Goal: Book appointment/travel/reservation

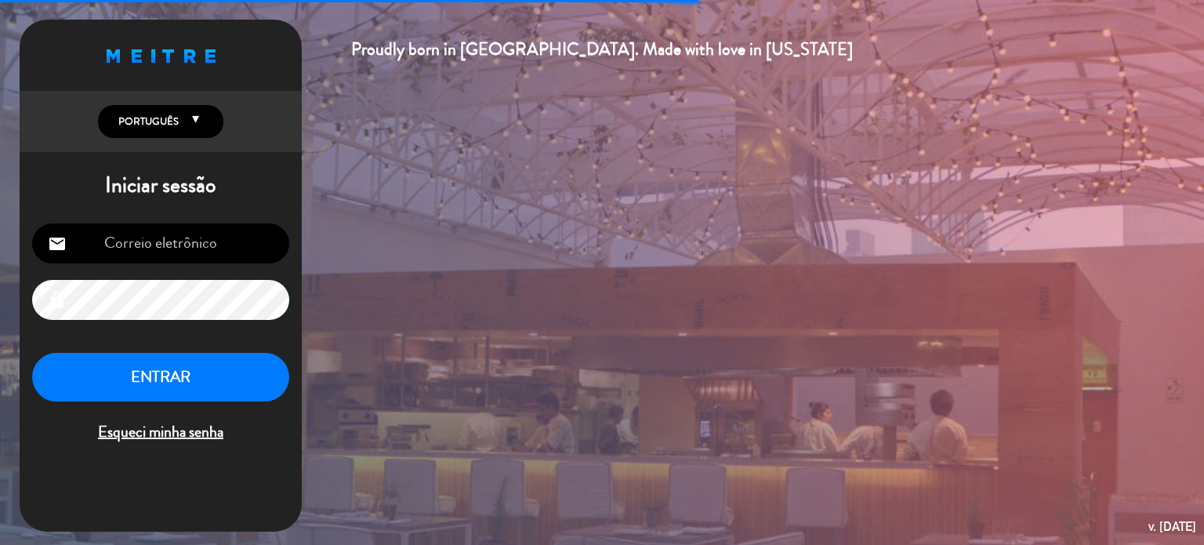
type input "[EMAIL_ADDRESS][DOMAIN_NAME]"
click at [257, 389] on button "ENTRAR" at bounding box center [160, 377] width 257 height 49
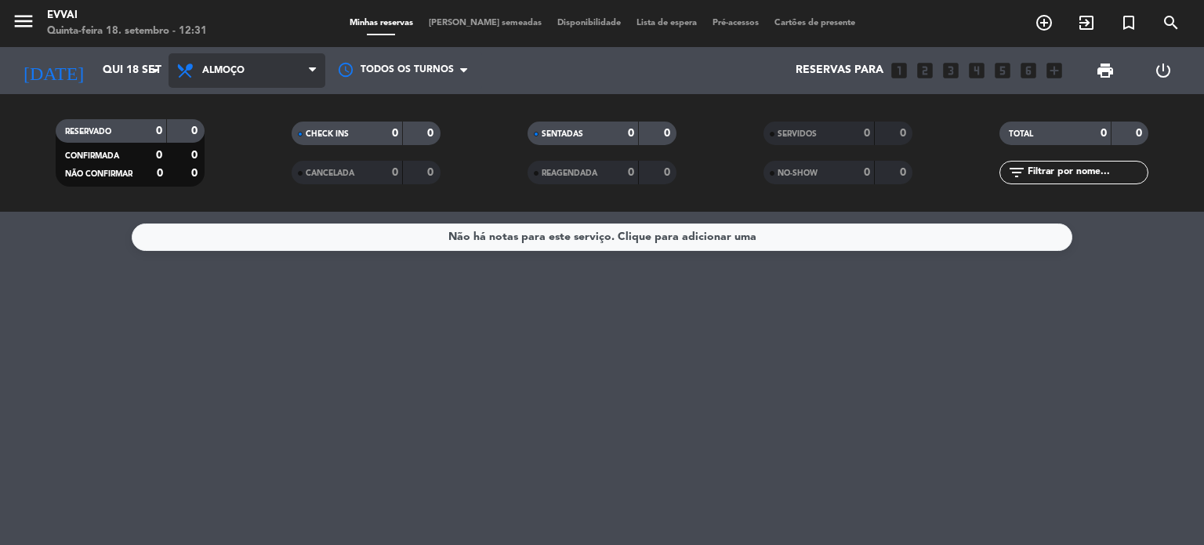
click at [264, 71] on span "Almoço" at bounding box center [246, 70] width 157 height 34
click at [241, 172] on div "menu Evvai Quinta-feira 18. setembro - 12:31 Minhas reservas Mesas semeadas Dis…" at bounding box center [602, 106] width 1204 height 212
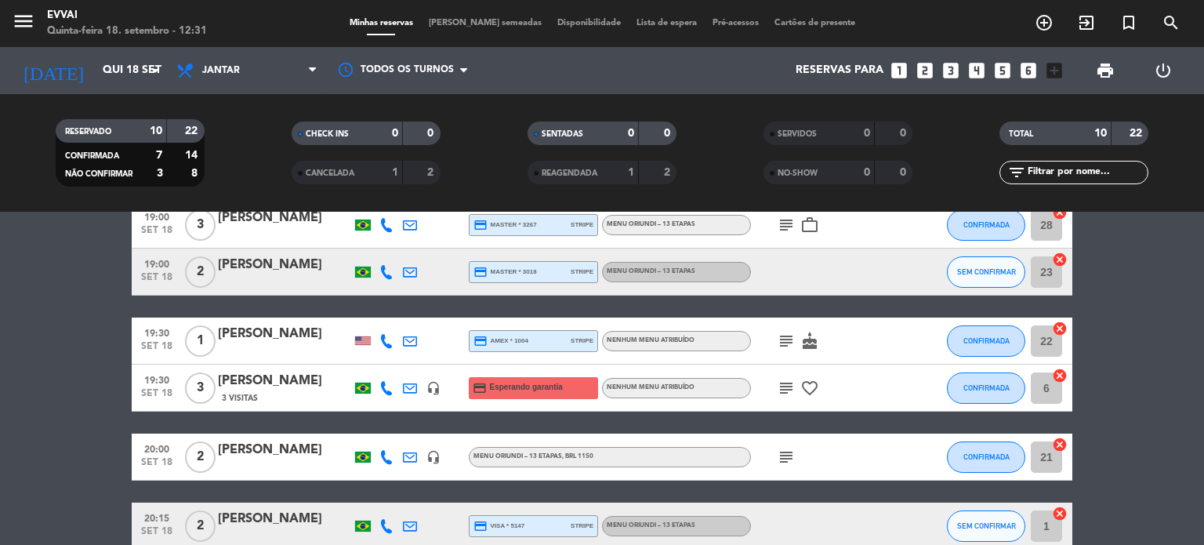
scroll to position [126, 0]
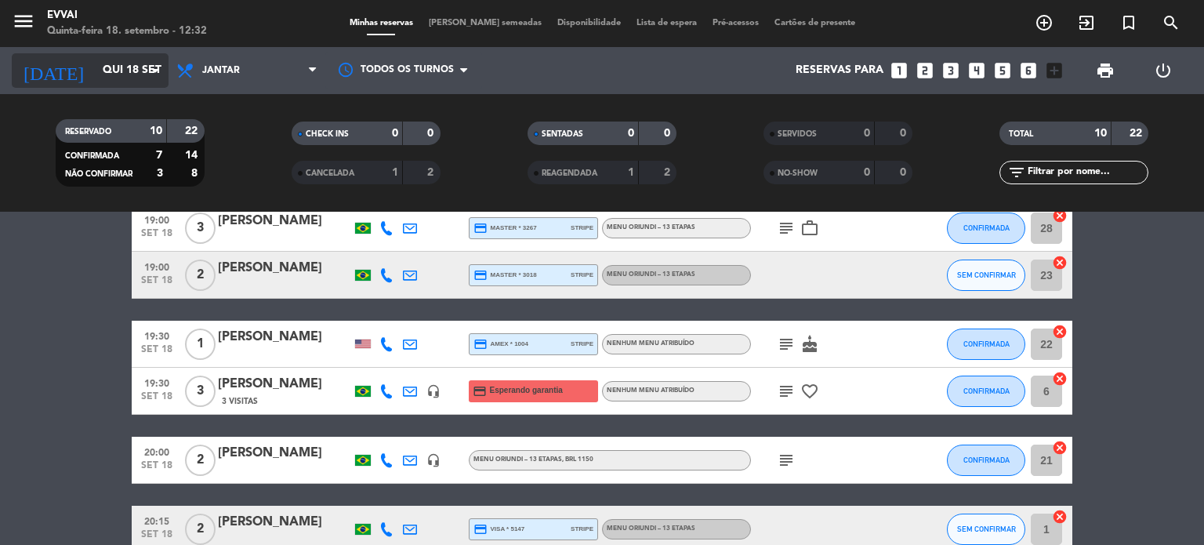
click at [131, 63] on input "Qui 18 set" at bounding box center [169, 70] width 149 height 28
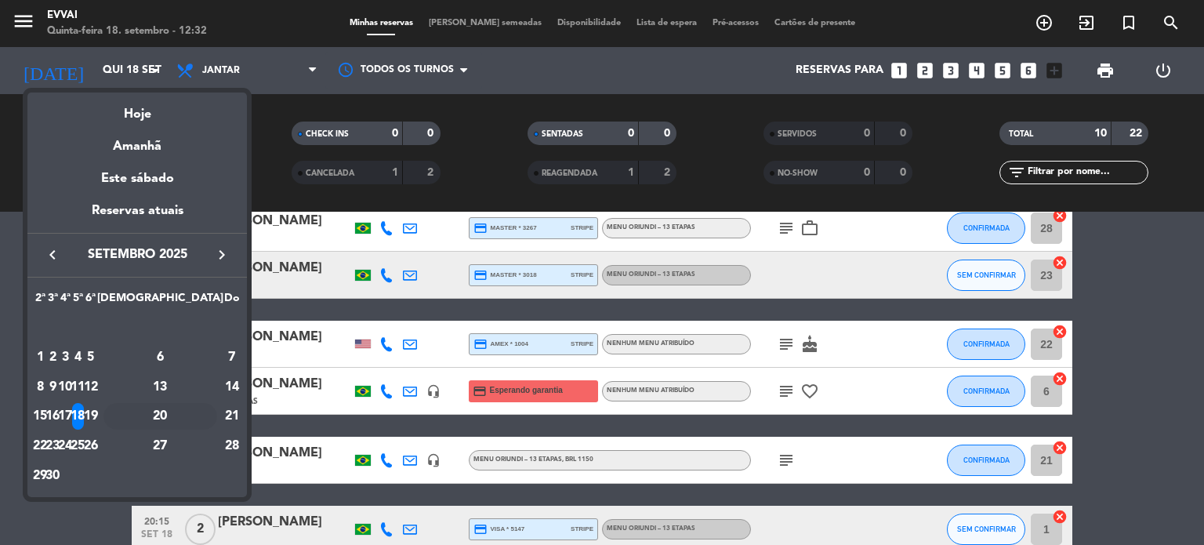
click at [199, 419] on div "20" at bounding box center [160, 416] width 114 height 27
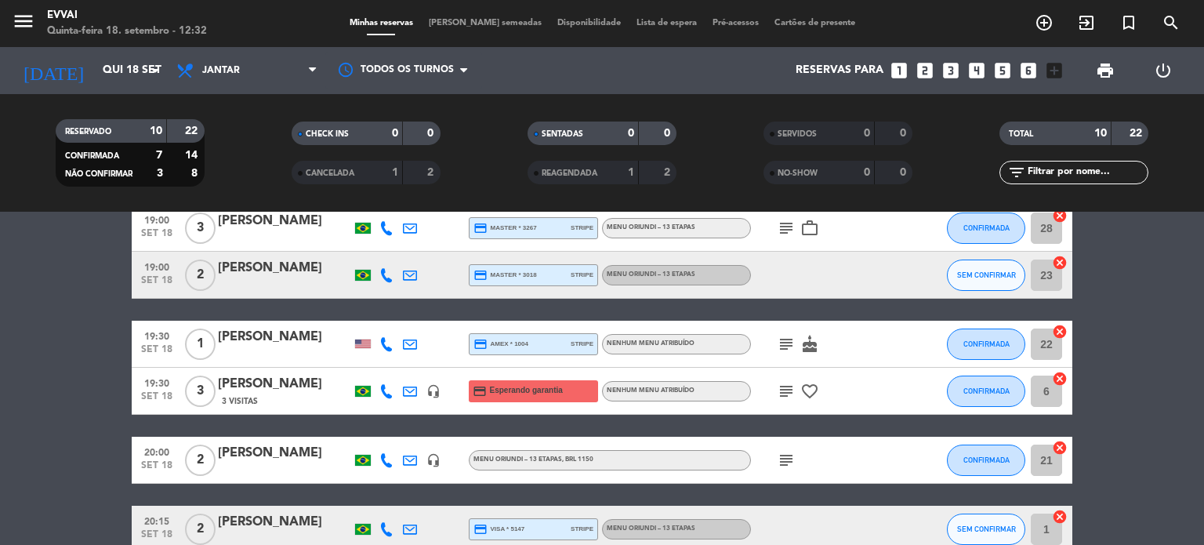
type input "Sáb 20 set"
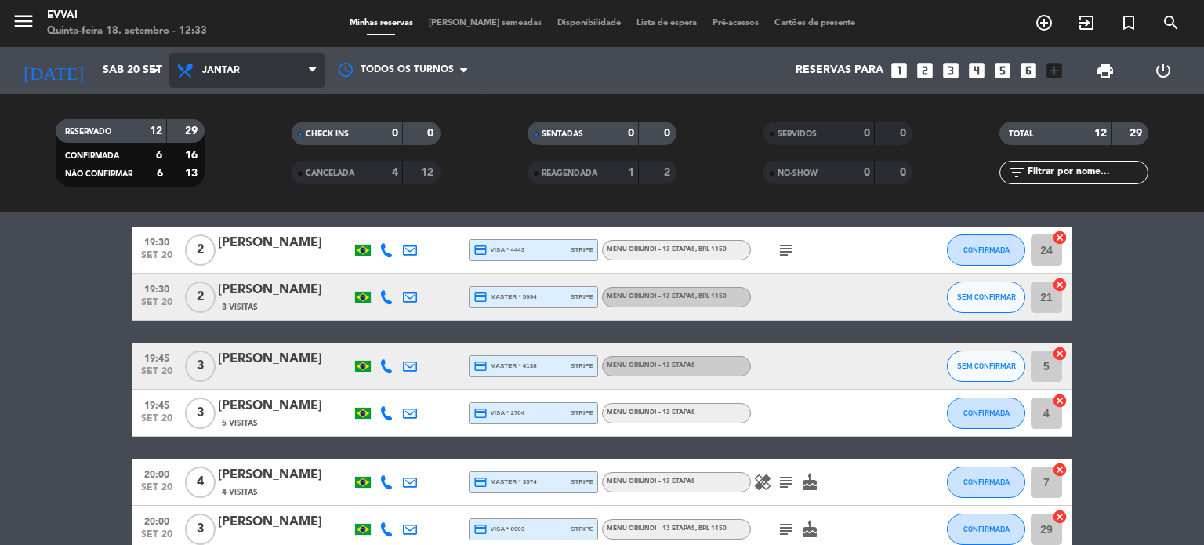
click at [296, 59] on span "Jantar" at bounding box center [246, 70] width 157 height 34
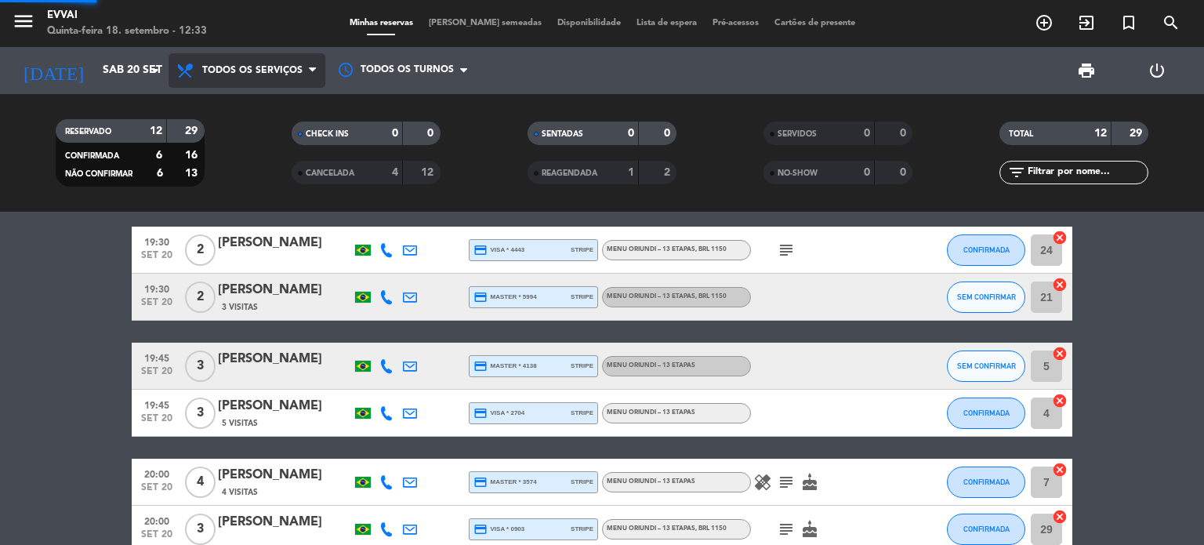
click at [265, 103] on div "menu Evvai Quinta-feira 18. setembro - 12:33 Minhas reservas Mesas semeadas Dis…" at bounding box center [602, 106] width 1204 height 212
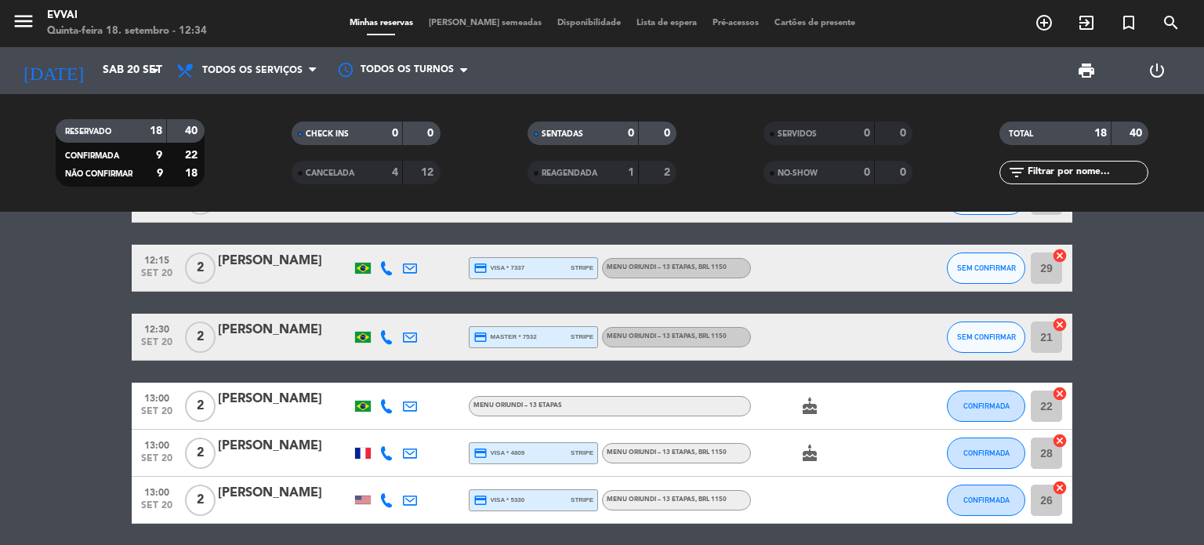
scroll to position [0, 0]
